Goal: Information Seeking & Learning: Find specific fact

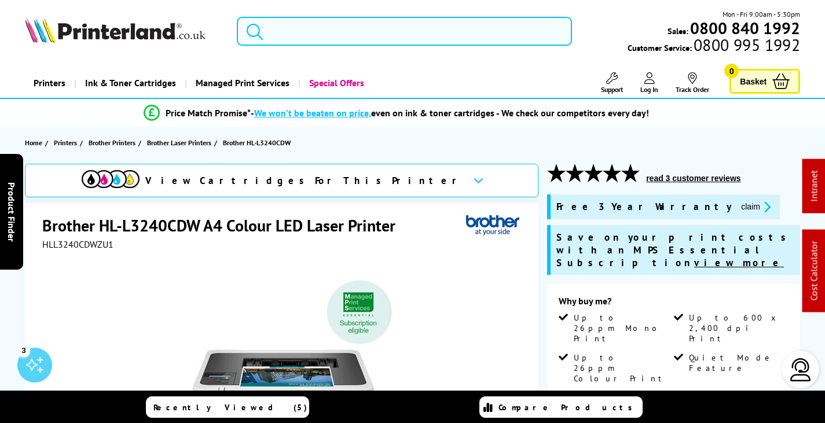
drag, startPoint x: 321, startPoint y: 28, endPoint x: 330, endPoint y: 38, distance: 12.8
click at [321, 28] on input "search" at bounding box center [404, 31] width 335 height 29
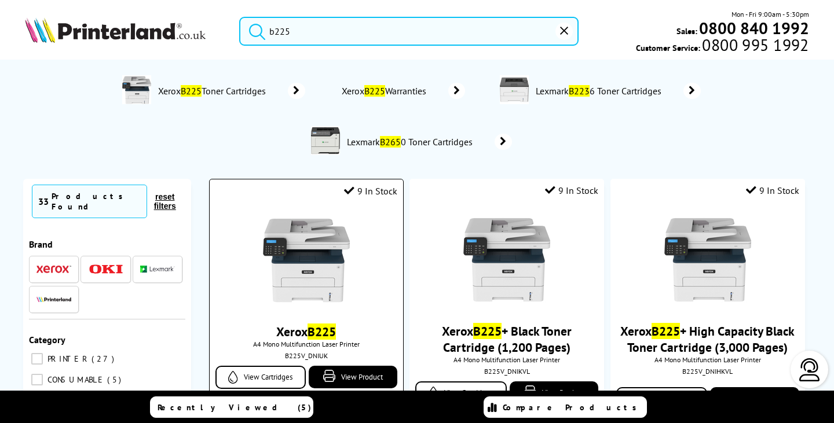
type input "b225"
click at [339, 244] on img at bounding box center [306, 260] width 87 height 87
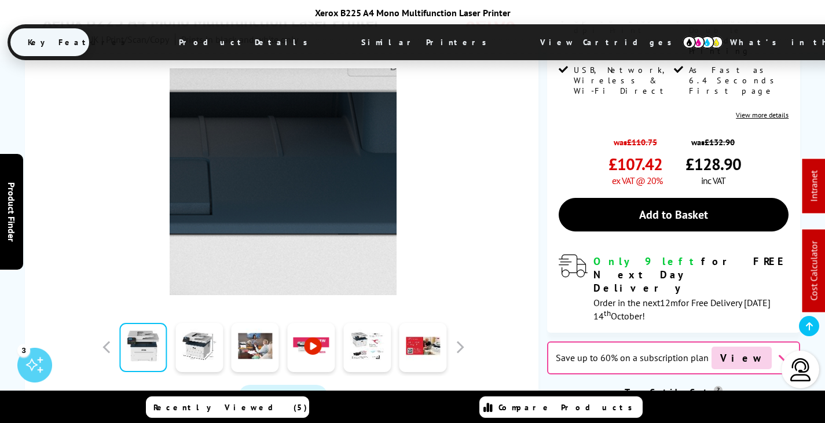
scroll to position [290, 0]
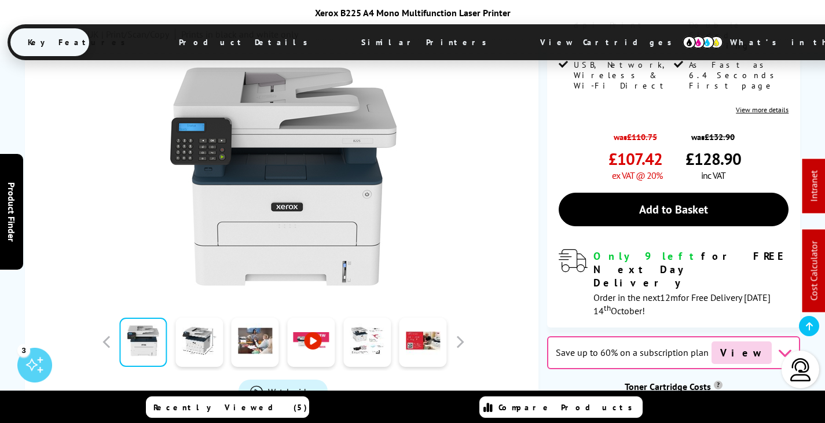
click at [523, 44] on span "View Cartridges" at bounding box center [611, 42] width 177 height 30
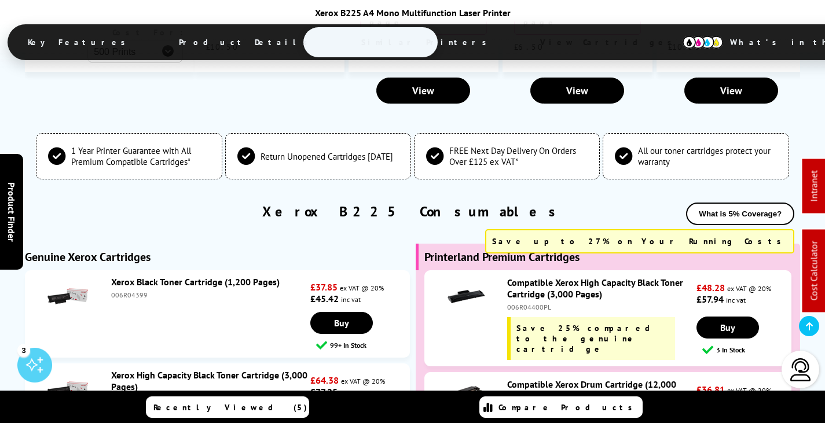
scroll to position [3826, 0]
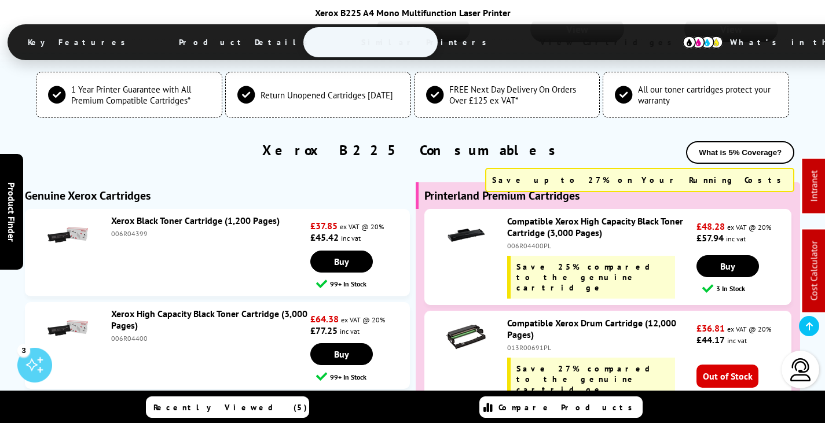
click at [134, 334] on div "006R04400" at bounding box center [209, 338] width 197 height 9
copy div "006R04400"
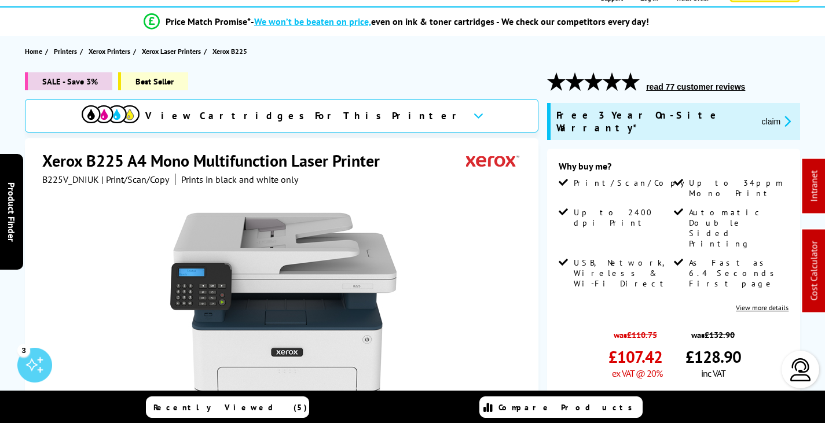
scroll to position [39, 0]
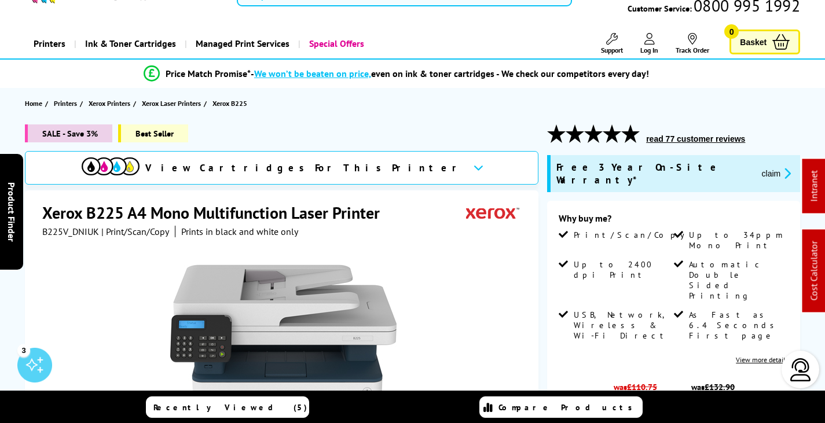
click at [759, 167] on button "claim" at bounding box center [777, 173] width 36 height 13
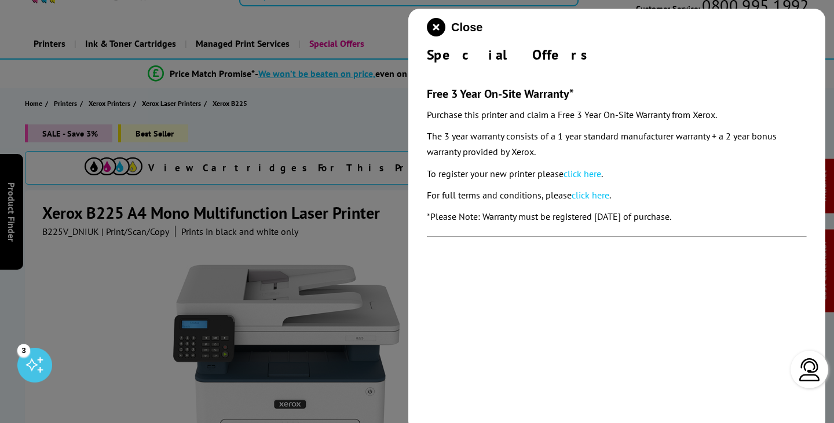
click at [579, 171] on link "click here" at bounding box center [583, 174] width 38 height 12
drag, startPoint x: 434, startPoint y: 25, endPoint x: 283, endPoint y: 253, distance: 272.4
click at [433, 25] on icon "close modal" at bounding box center [436, 27] width 19 height 19
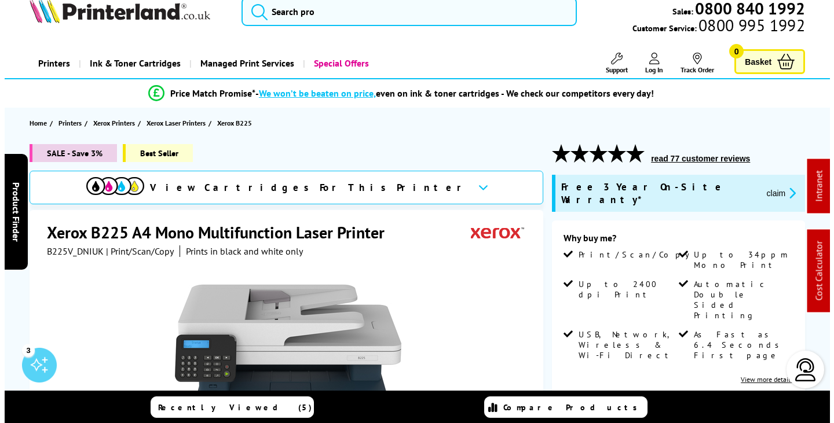
scroll to position [0, 0]
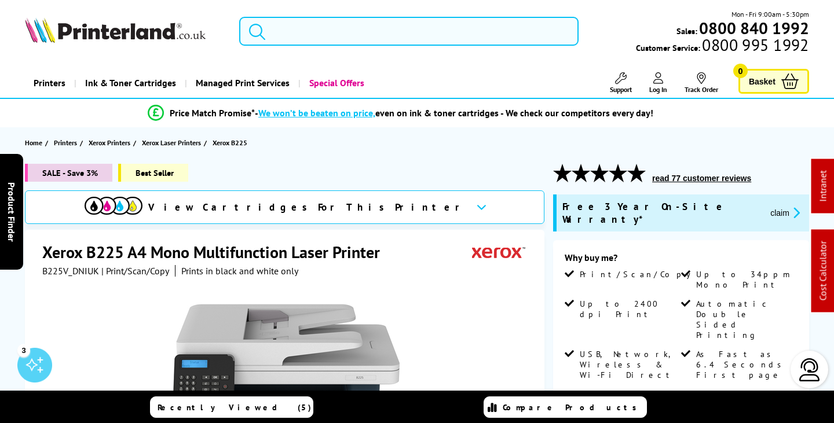
click at [325, 39] on input "search" at bounding box center [408, 31] width 339 height 29
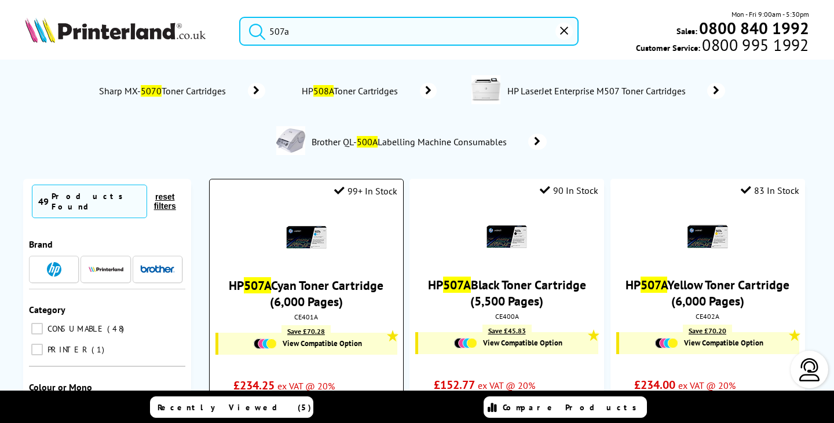
type input "507a"
click at [309, 297] on link "HP 507A Cyan Toner Cartridge (6,000 Pages)" at bounding box center [306, 293] width 155 height 32
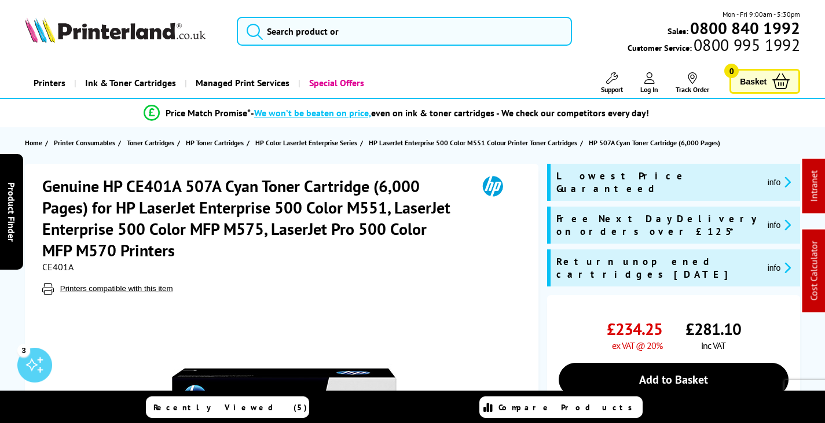
drag, startPoint x: 273, startPoint y: 47, endPoint x: 258, endPoint y: 39, distance: 17.9
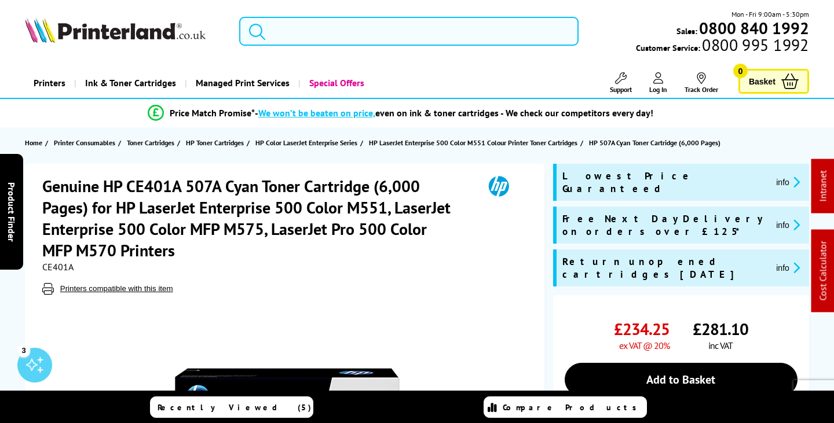
click at [324, 34] on input "search" at bounding box center [408, 31] width 339 height 29
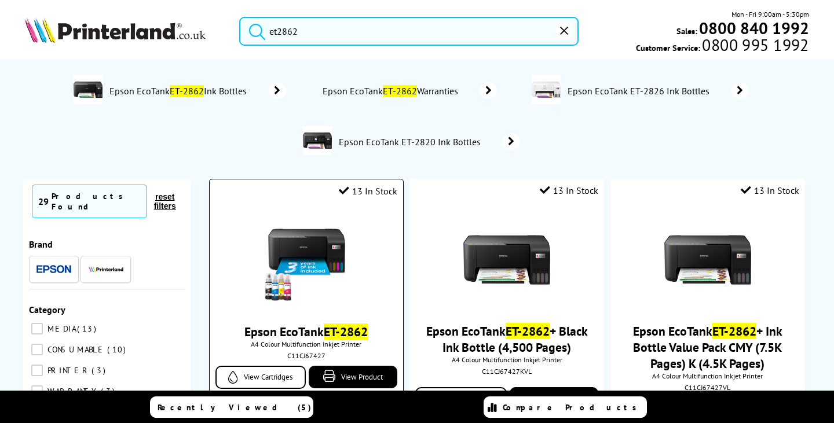
type input "et2862"
click at [286, 218] on img at bounding box center [306, 260] width 87 height 87
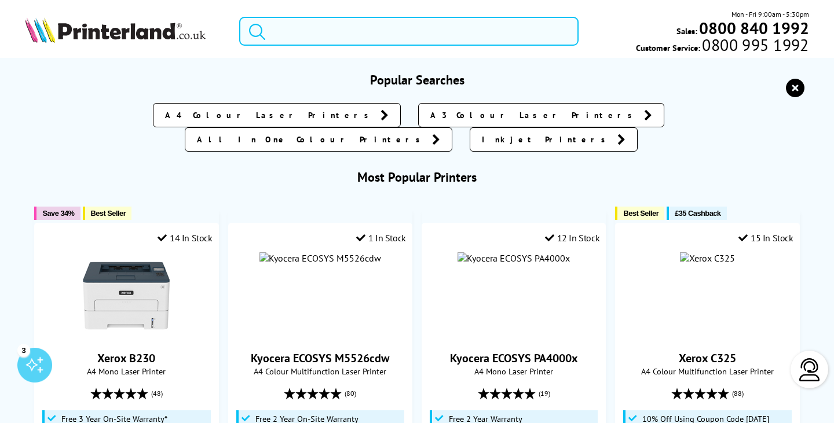
drag, startPoint x: 324, startPoint y: 32, endPoint x: 310, endPoint y: 39, distance: 16.1
click at [323, 32] on input "search" at bounding box center [408, 31] width 339 height 29
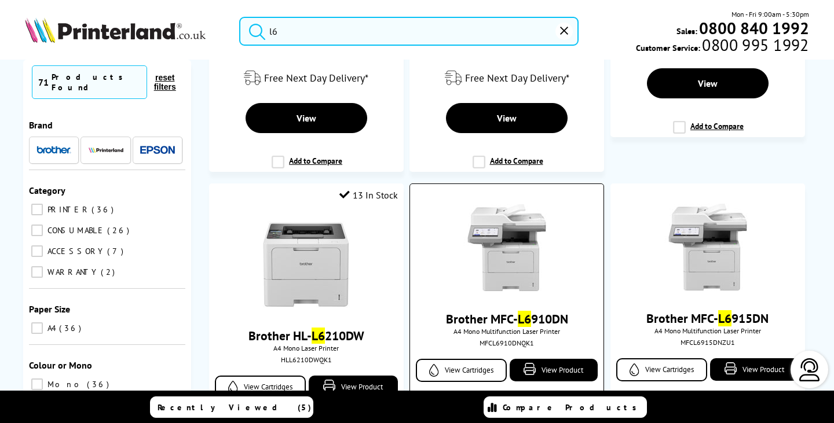
scroll to position [579, 0]
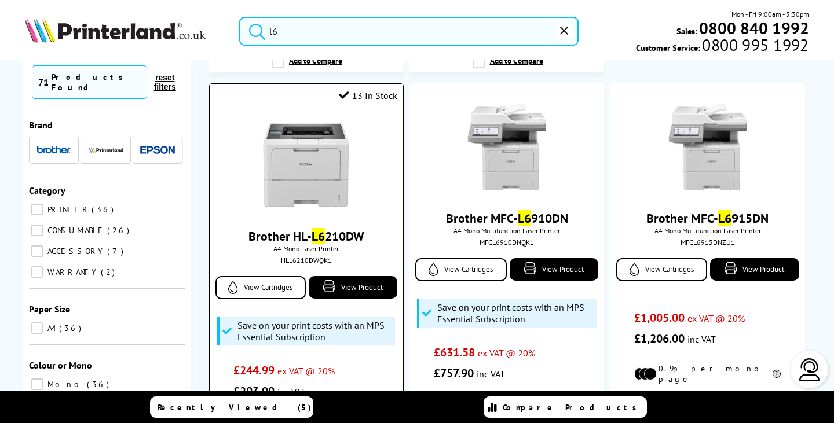
type input "l6"
click at [303, 152] on img at bounding box center [306, 165] width 87 height 87
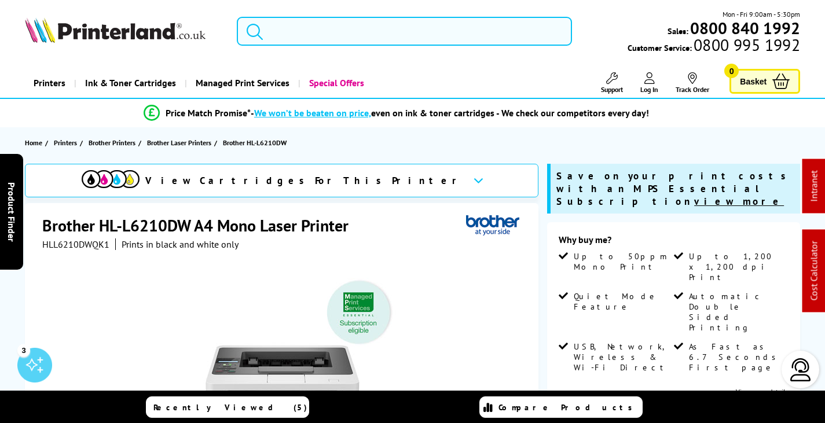
click at [314, 37] on input "search" at bounding box center [404, 31] width 335 height 29
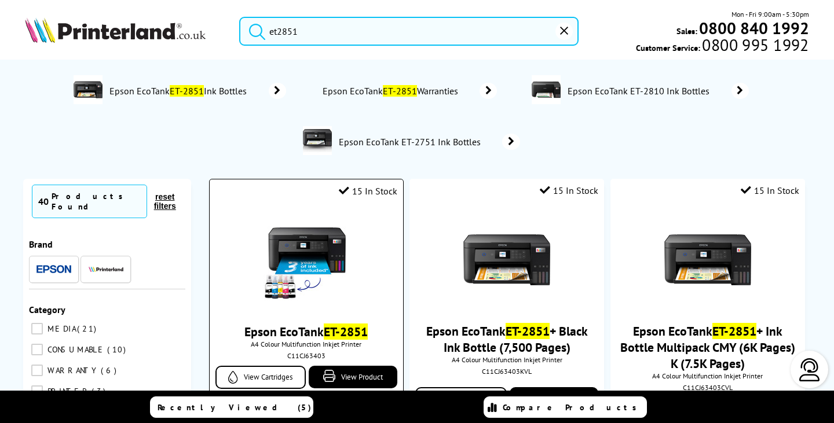
type input "et2851"
click at [302, 261] on img at bounding box center [306, 260] width 87 height 87
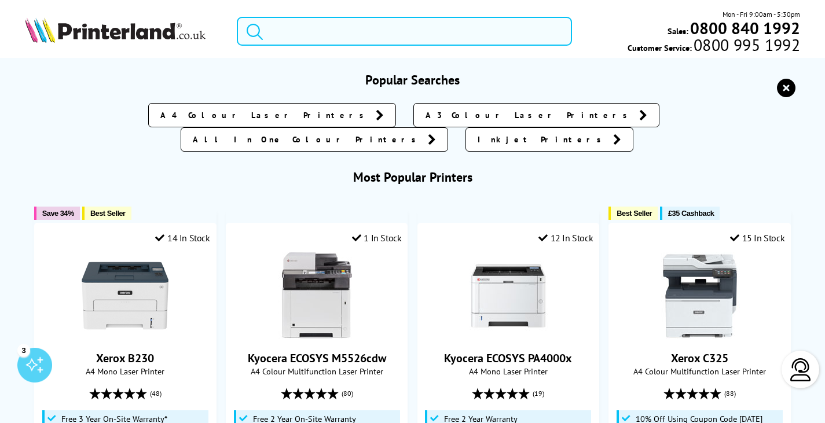
click at [320, 17] on input "search" at bounding box center [404, 31] width 335 height 29
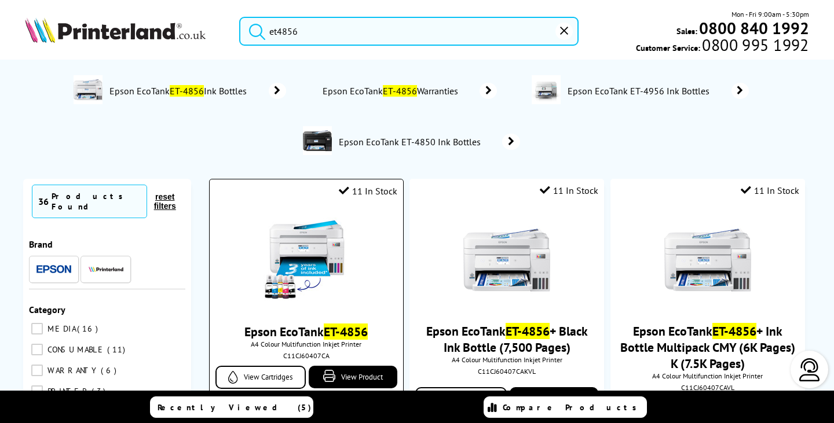
type input "et4856"
click at [335, 252] on img at bounding box center [306, 260] width 87 height 87
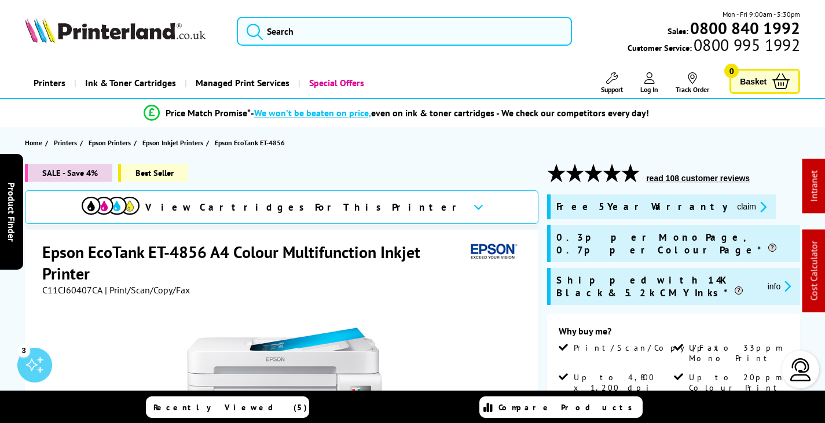
click at [73, 287] on span "C11CJ60407CA" at bounding box center [72, 290] width 60 height 12
copy span "C11CJ60407CA"
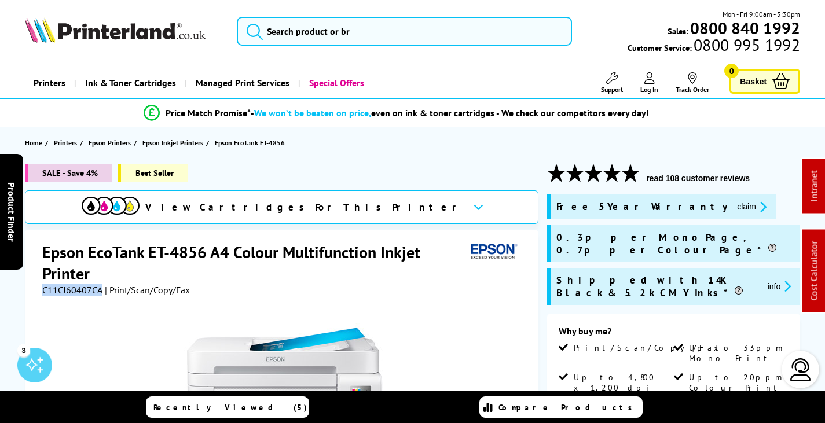
copy span "C11CJ60407CA"
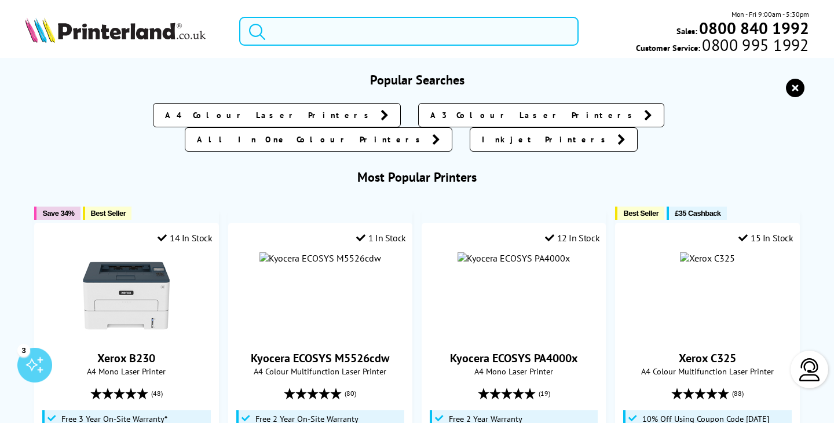
click at [331, 26] on input "search" at bounding box center [408, 31] width 339 height 29
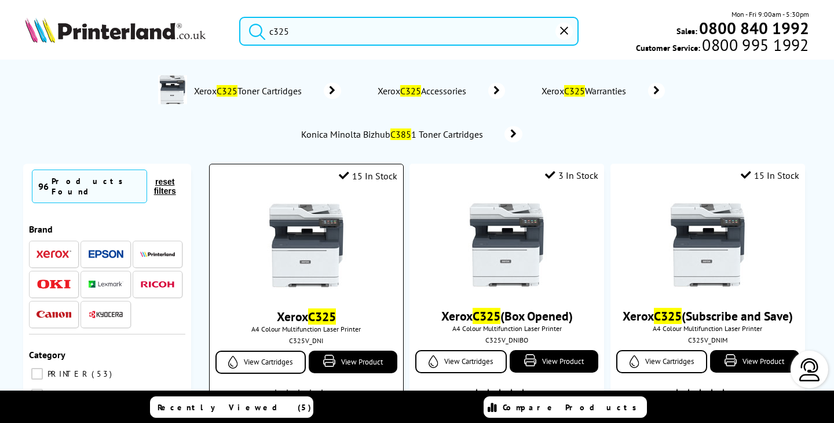
type input "c325"
click at [319, 217] on img at bounding box center [306, 245] width 87 height 87
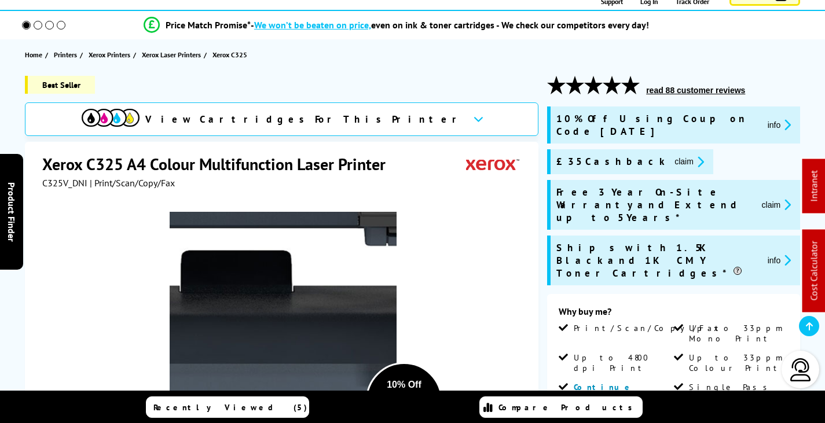
scroll to position [58, 0]
